Goal: Transaction & Acquisition: Subscribe to service/newsletter

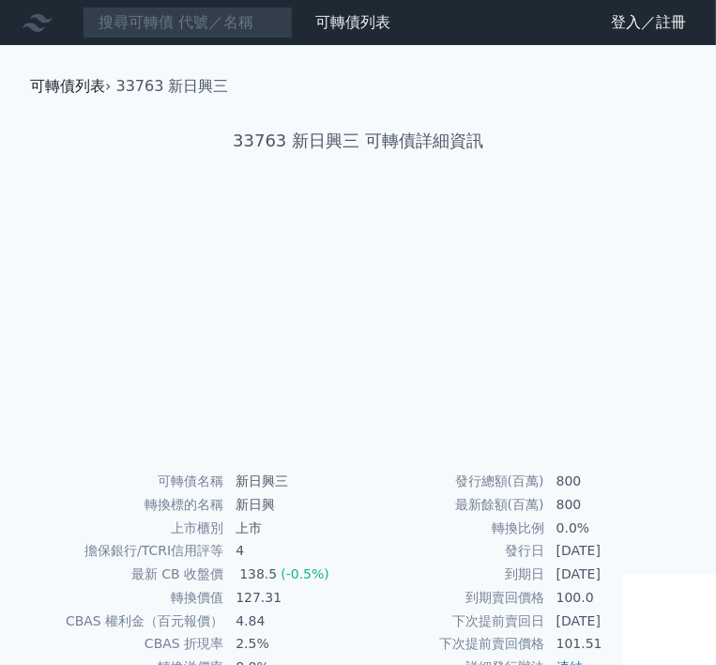
click at [104, 85] on link "可轉債列表" at bounding box center [67, 86] width 75 height 18
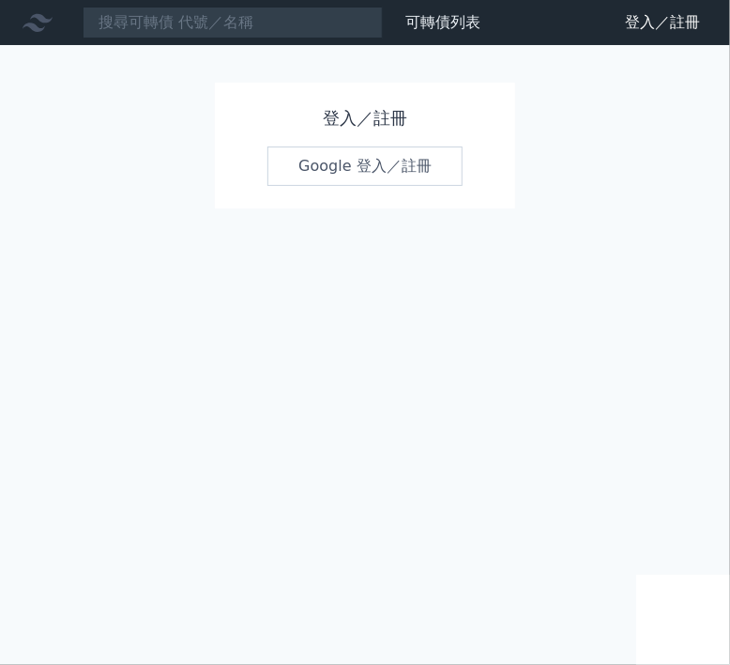
click at [390, 173] on link "Google 登入／註冊" at bounding box center [365, 165] width 195 height 39
